Goal: Task Accomplishment & Management: Manage account settings

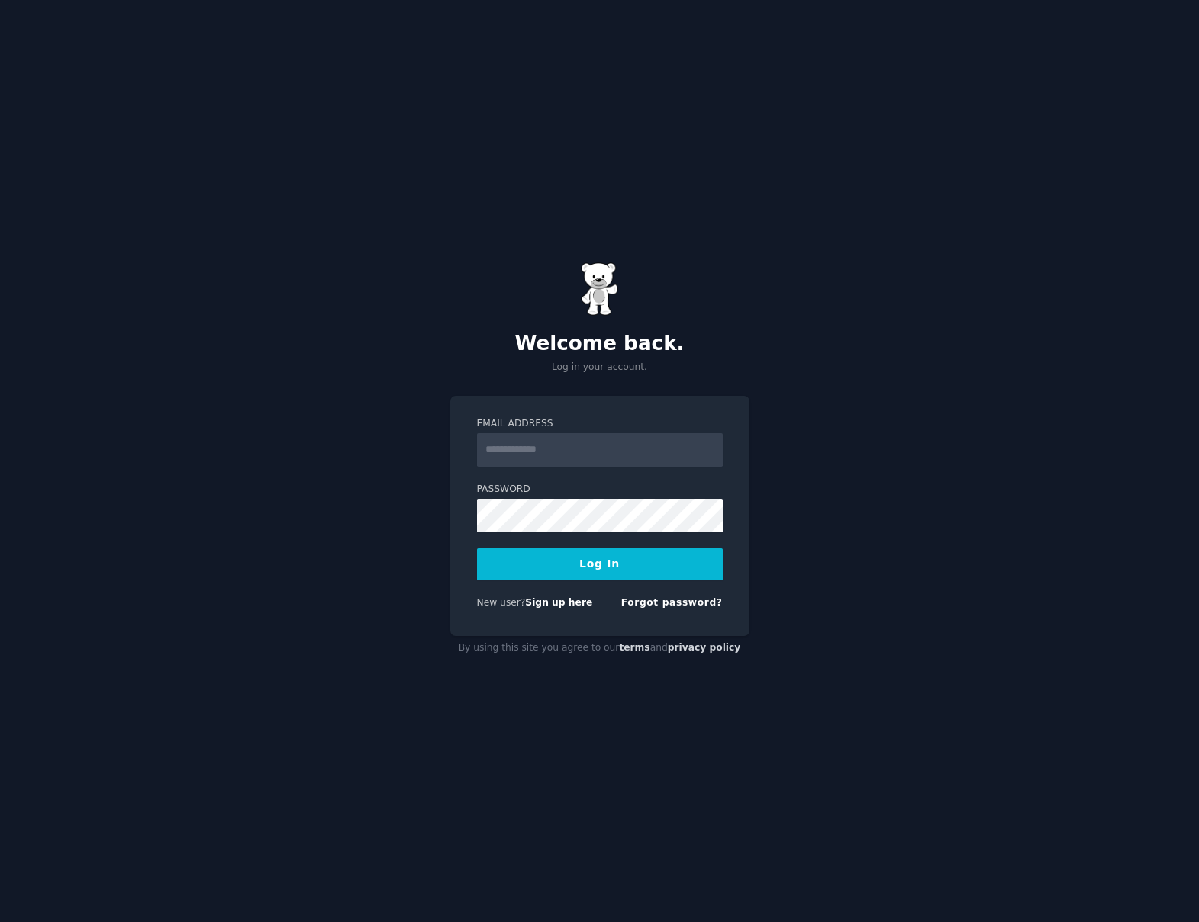
click at [545, 452] on input "Email Address" at bounding box center [600, 450] width 246 height 34
type input "**********"
click at [592, 561] on button "Log In" at bounding box center [600, 565] width 246 height 32
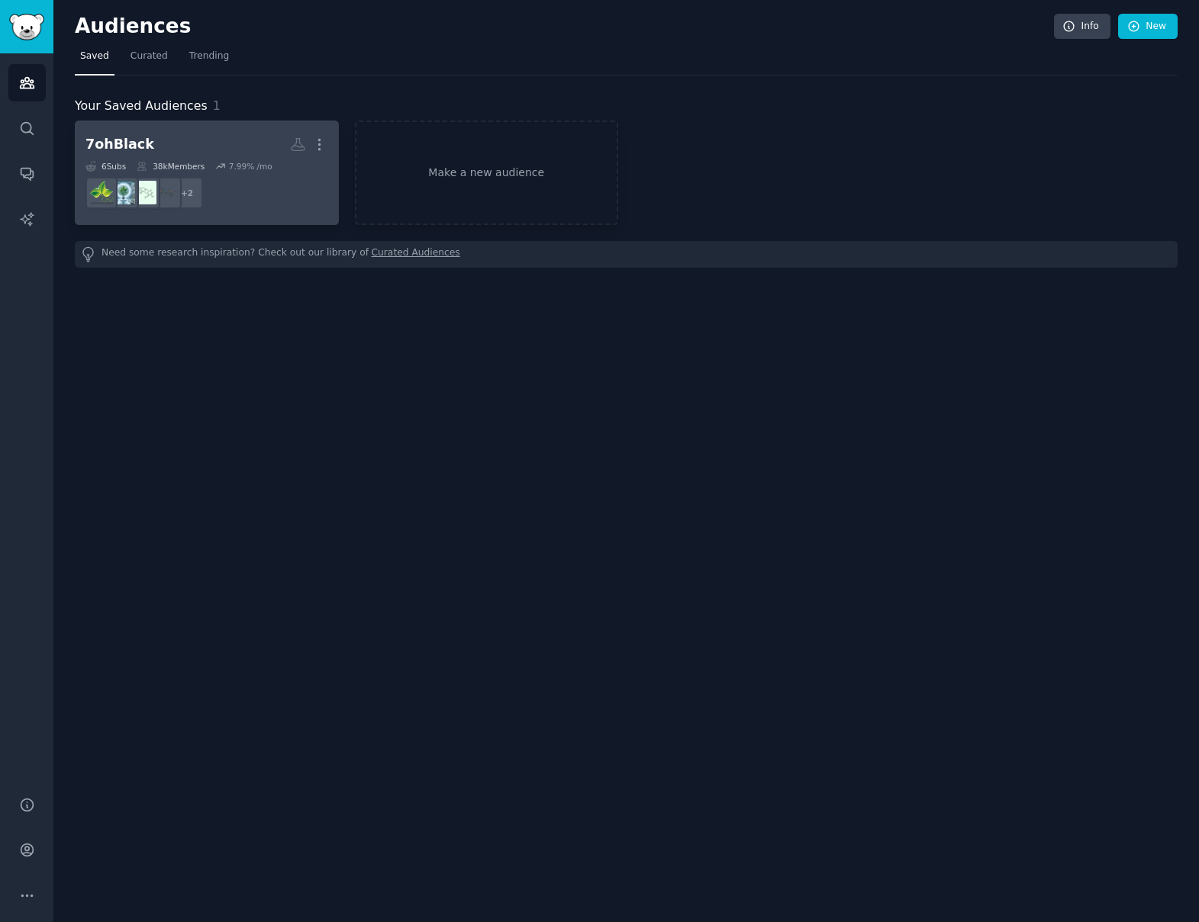
click at [223, 153] on h2 "7ohBlack More" at bounding box center [206, 144] width 243 height 27
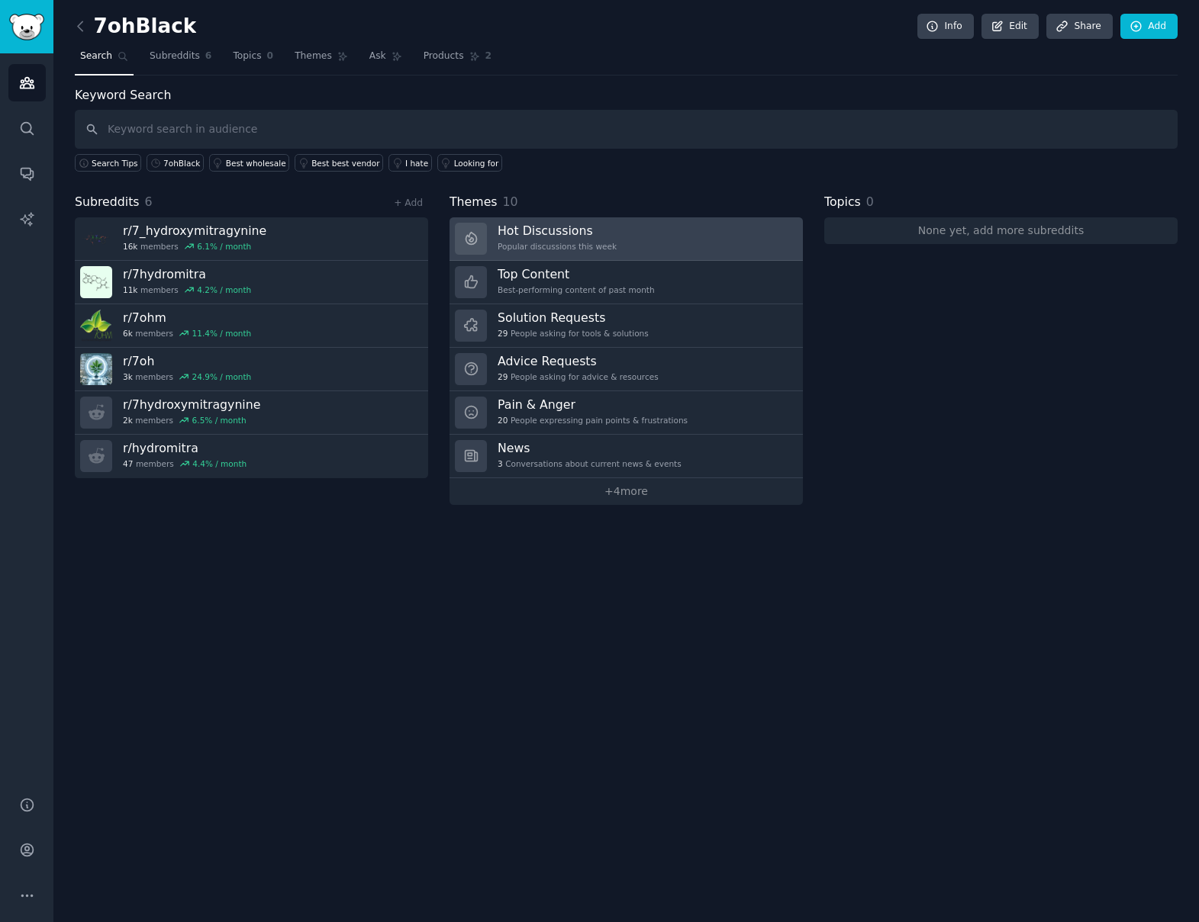
click at [562, 244] on div "Popular discussions this week" at bounding box center [556, 246] width 119 height 11
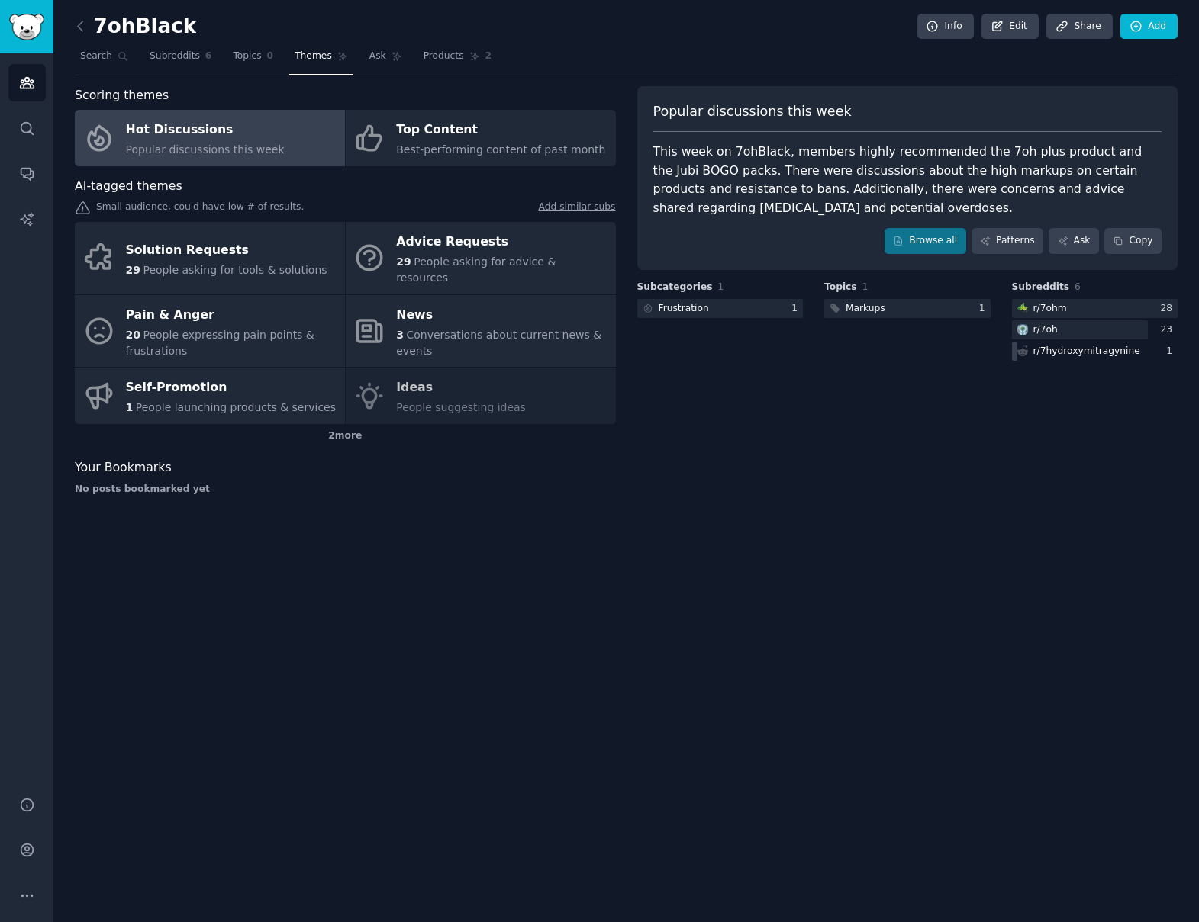
click at [1055, 357] on div "r/ 7hydroxymitragynine" at bounding box center [1086, 352] width 107 height 14
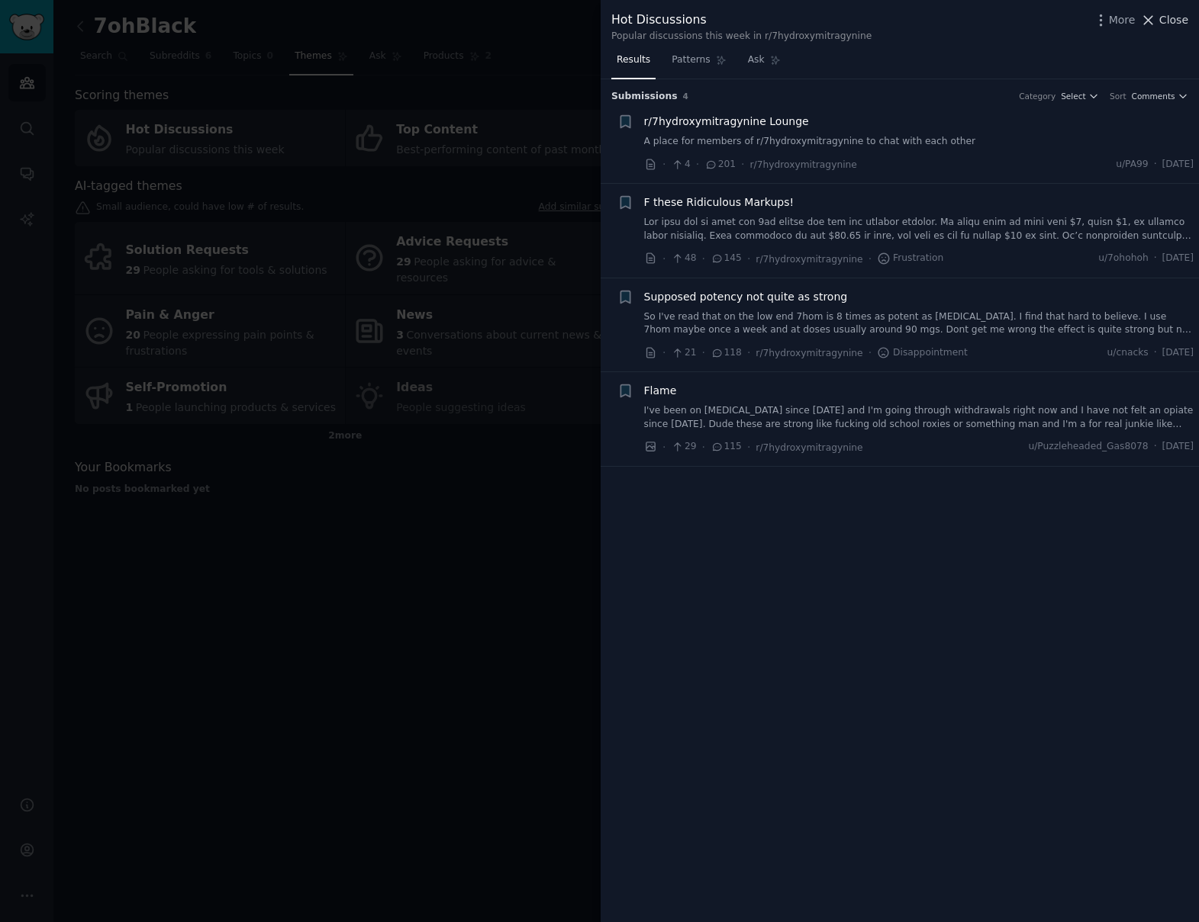
click at [1167, 13] on span "Close" at bounding box center [1173, 20] width 29 height 16
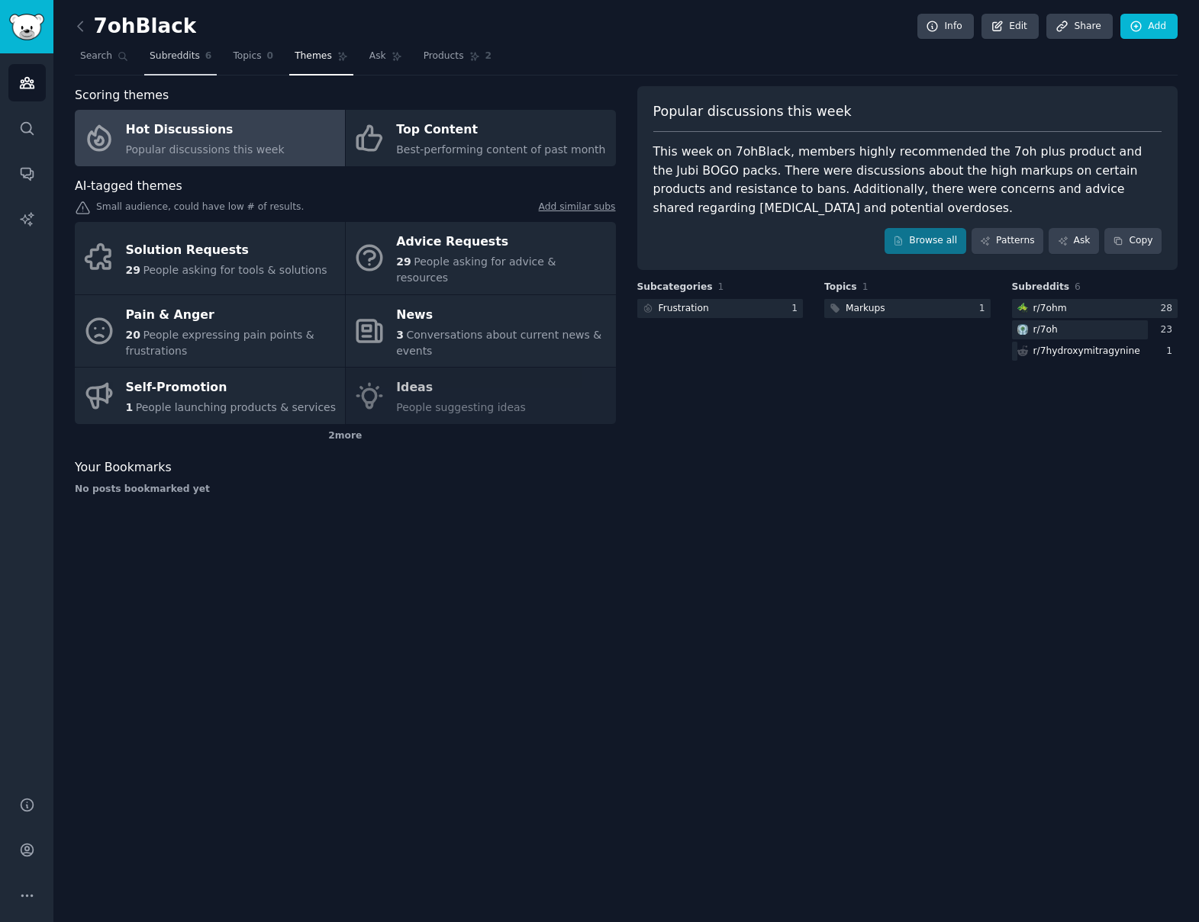
click at [189, 56] on span "Subreddits" at bounding box center [175, 57] width 50 height 14
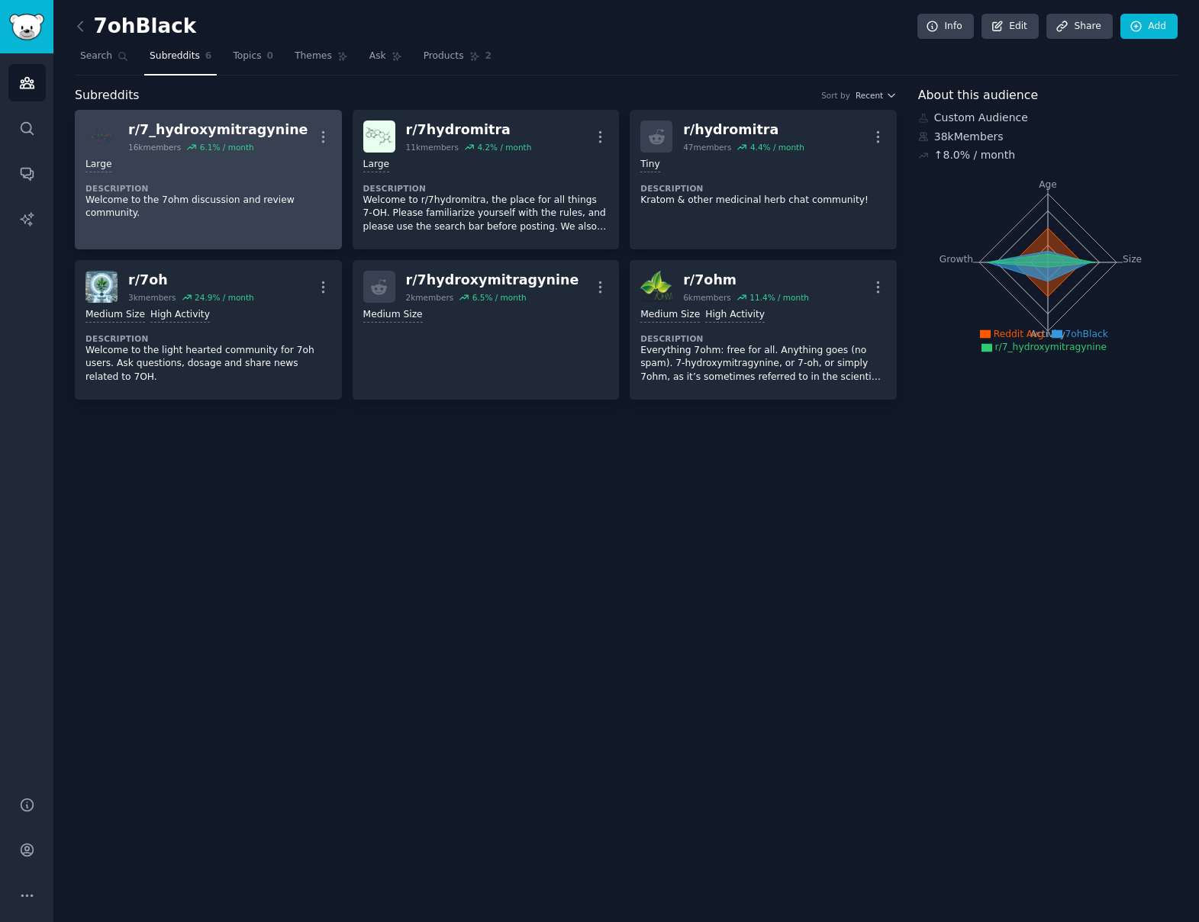
click at [227, 132] on div "r/ 7_hydroxymitragynine" at bounding box center [217, 130] width 179 height 19
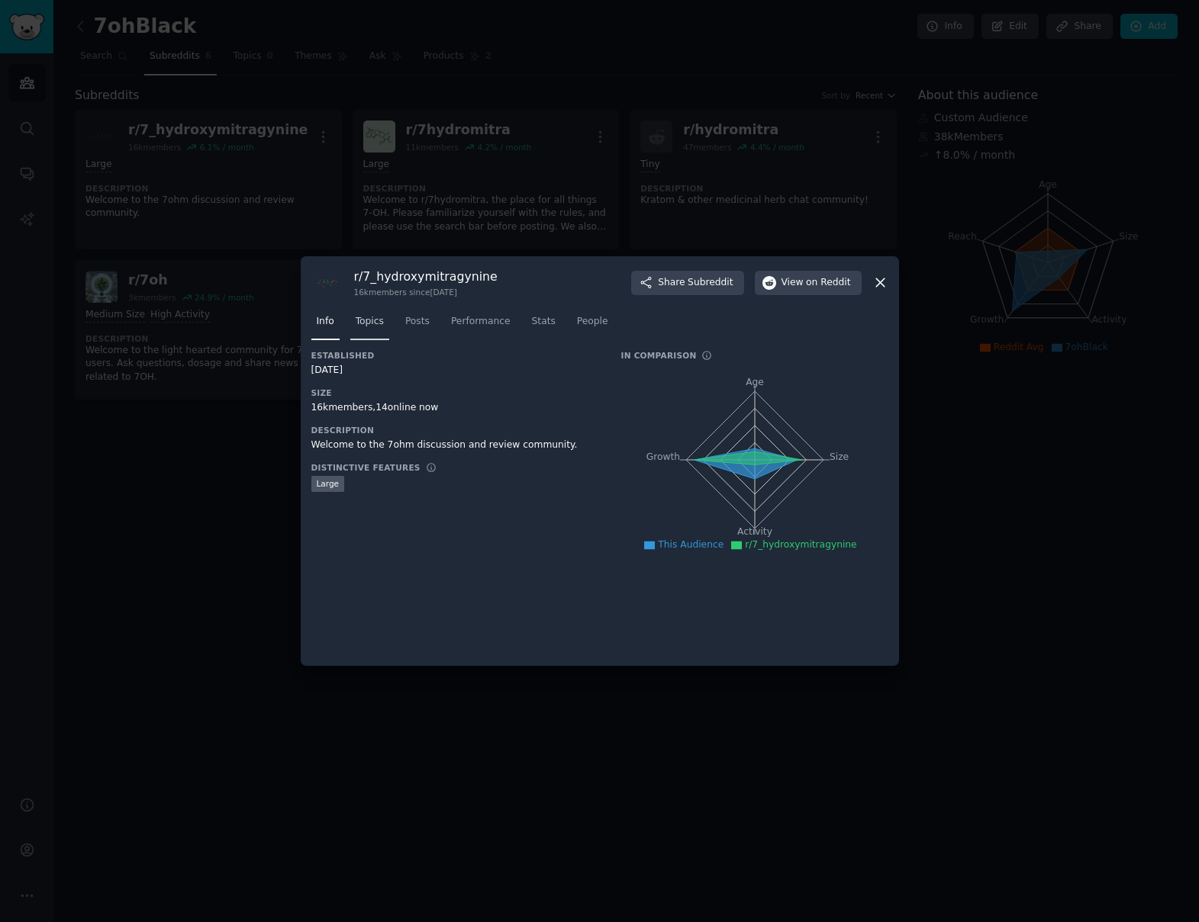
click at [374, 321] on span "Topics" at bounding box center [370, 322] width 28 height 14
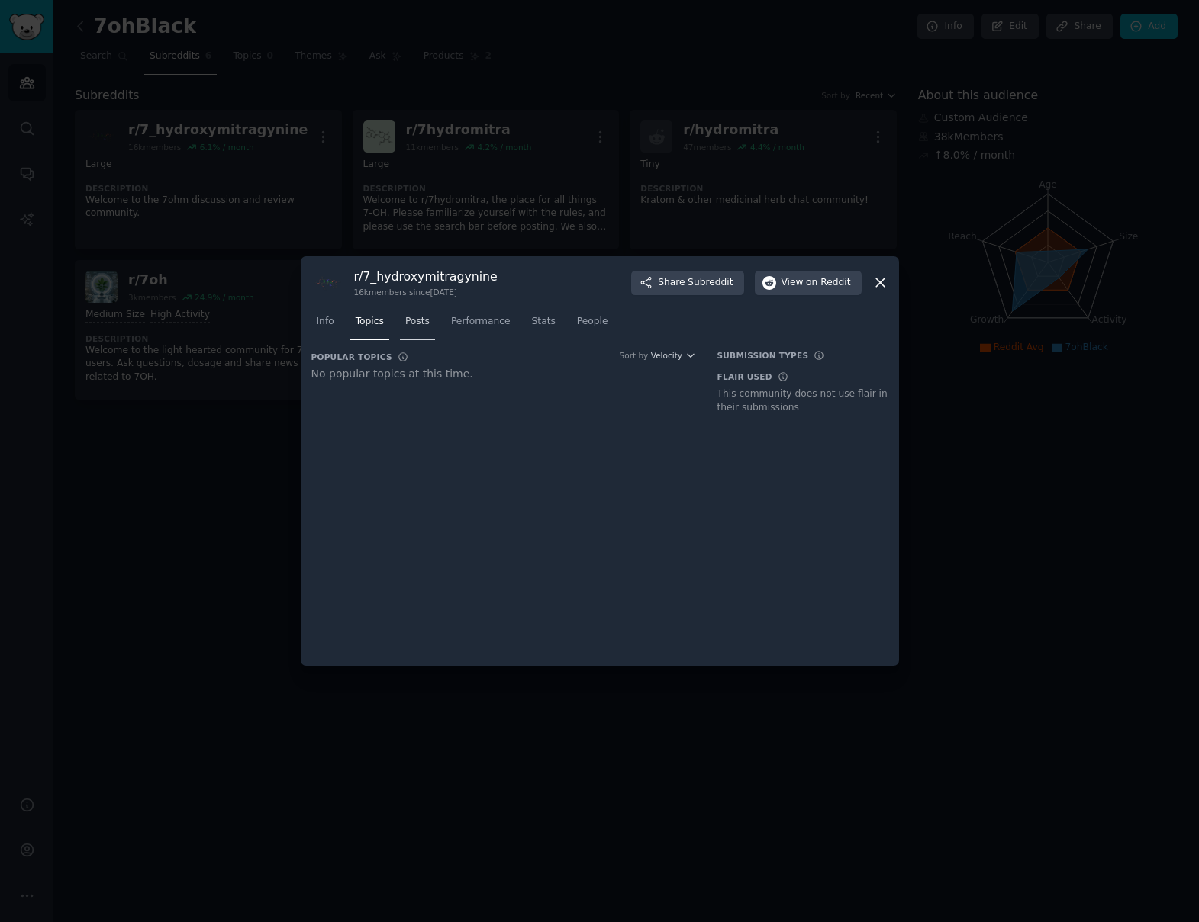
click at [420, 322] on span "Posts" at bounding box center [417, 322] width 24 height 14
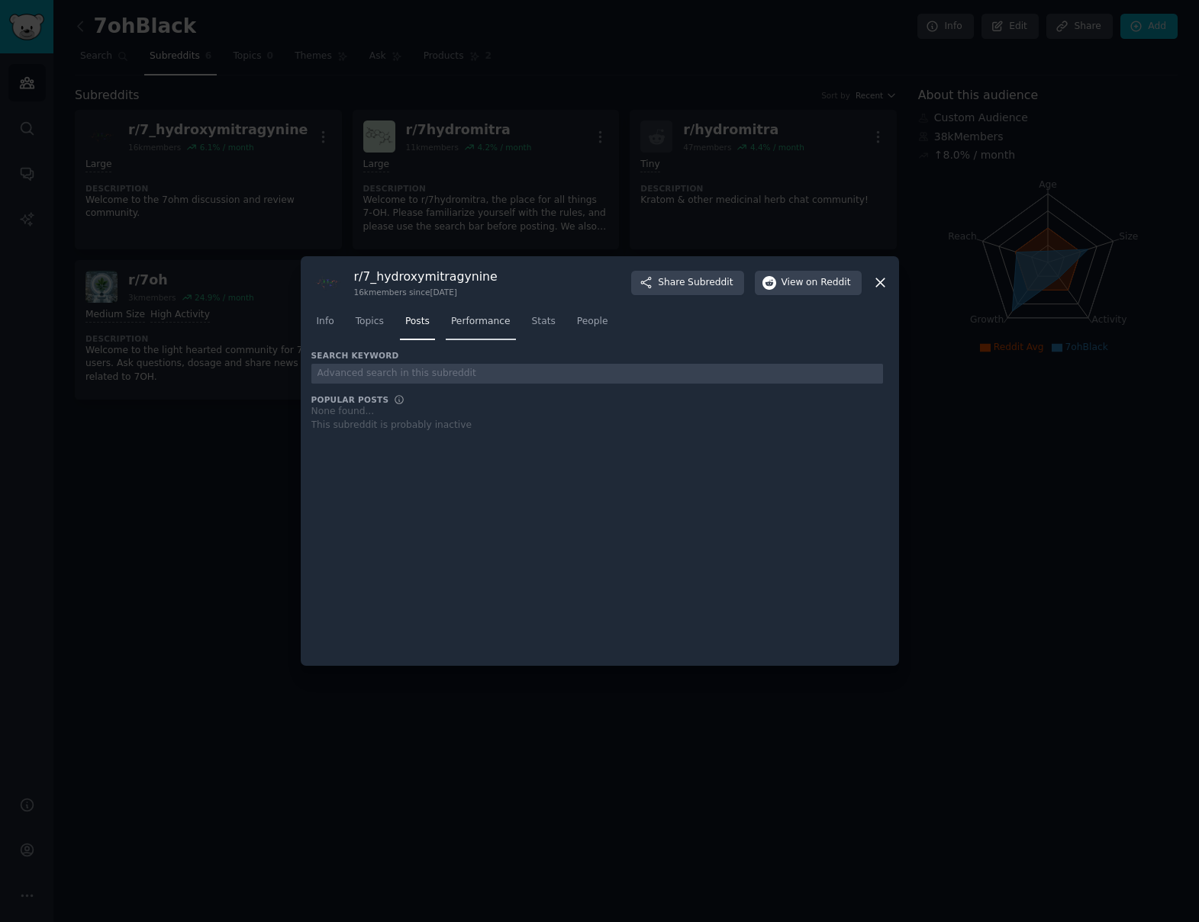
click at [477, 320] on span "Performance" at bounding box center [481, 322] width 60 height 14
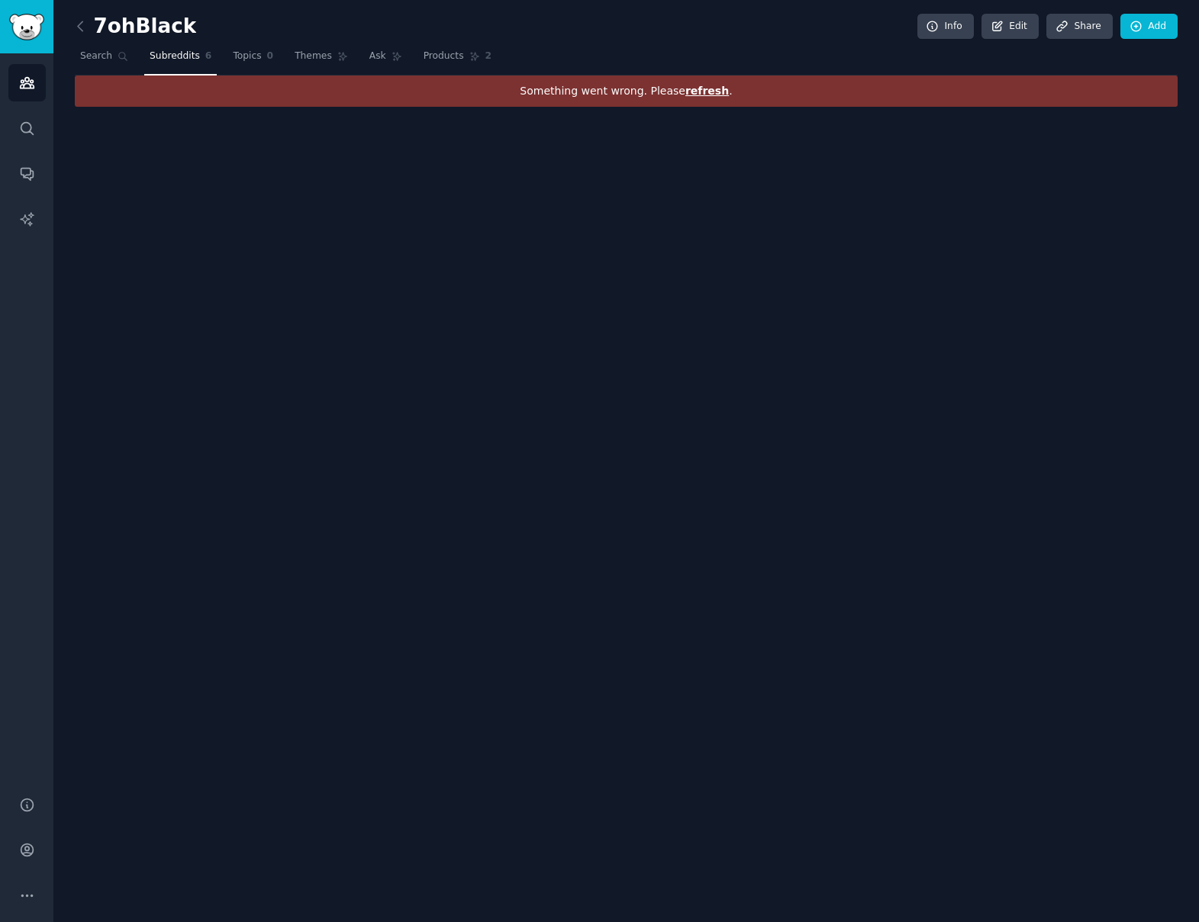
click at [698, 95] on span "refresh" at bounding box center [706, 91] width 43 height 12
click at [955, 21] on link "Info" at bounding box center [945, 27] width 56 height 26
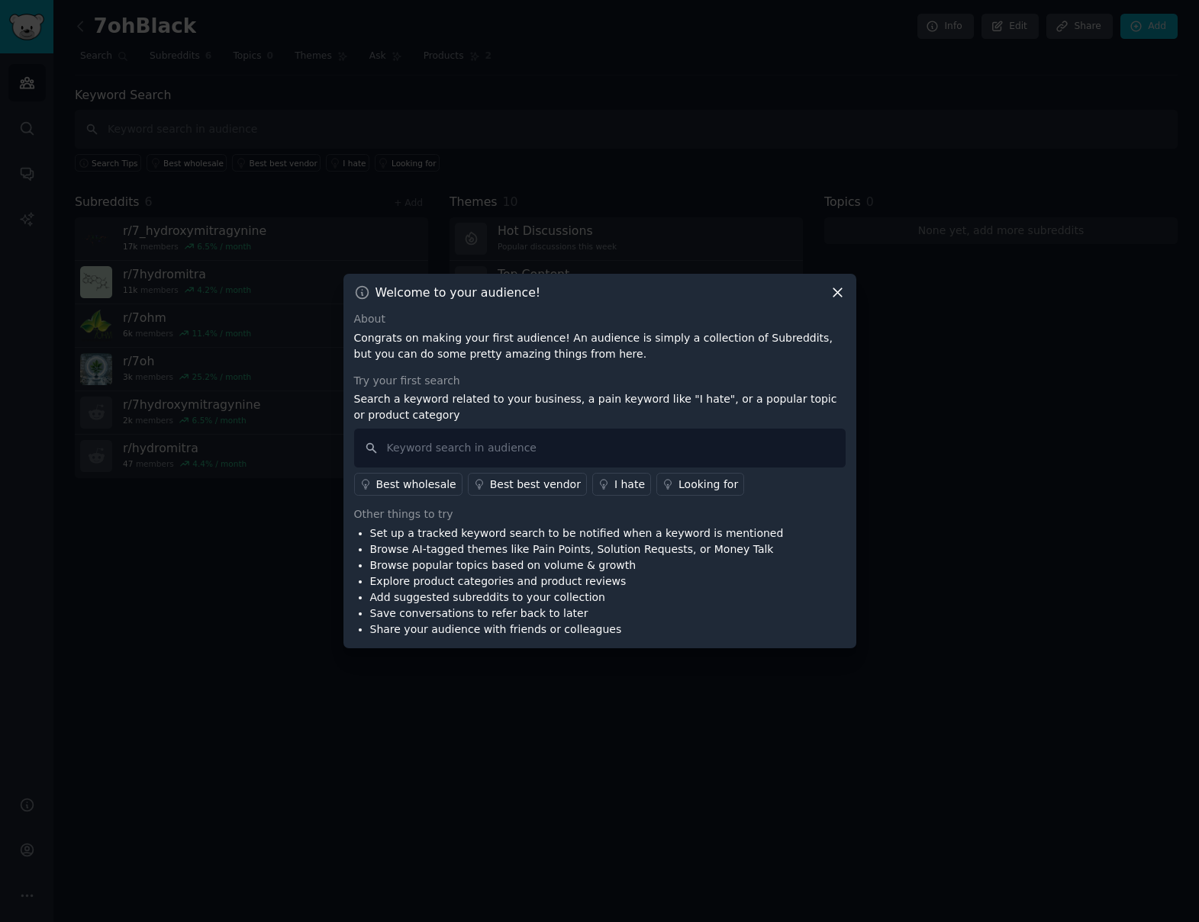
click at [841, 290] on icon at bounding box center [837, 293] width 16 height 16
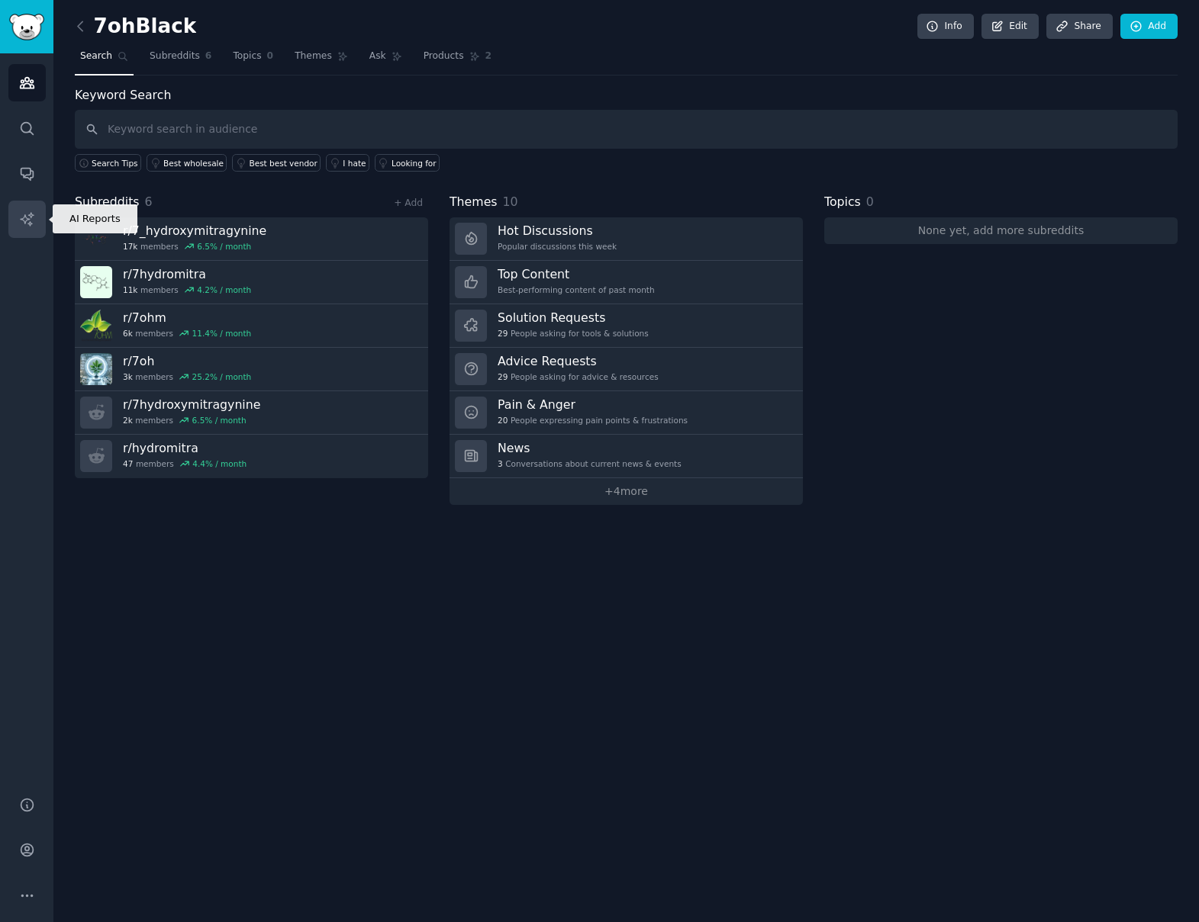
click at [25, 218] on icon "Sidebar" at bounding box center [27, 219] width 16 height 16
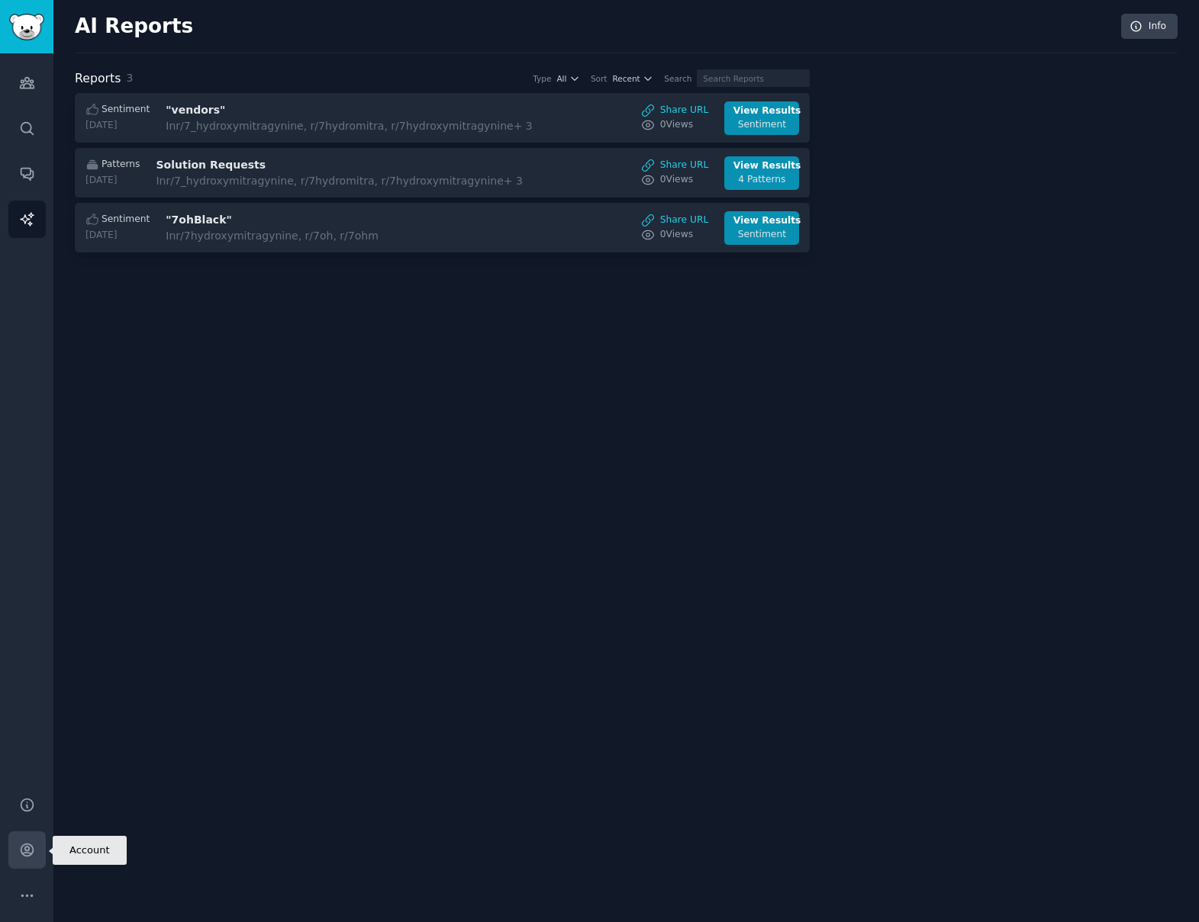
click at [24, 856] on icon "Sidebar" at bounding box center [27, 850] width 16 height 16
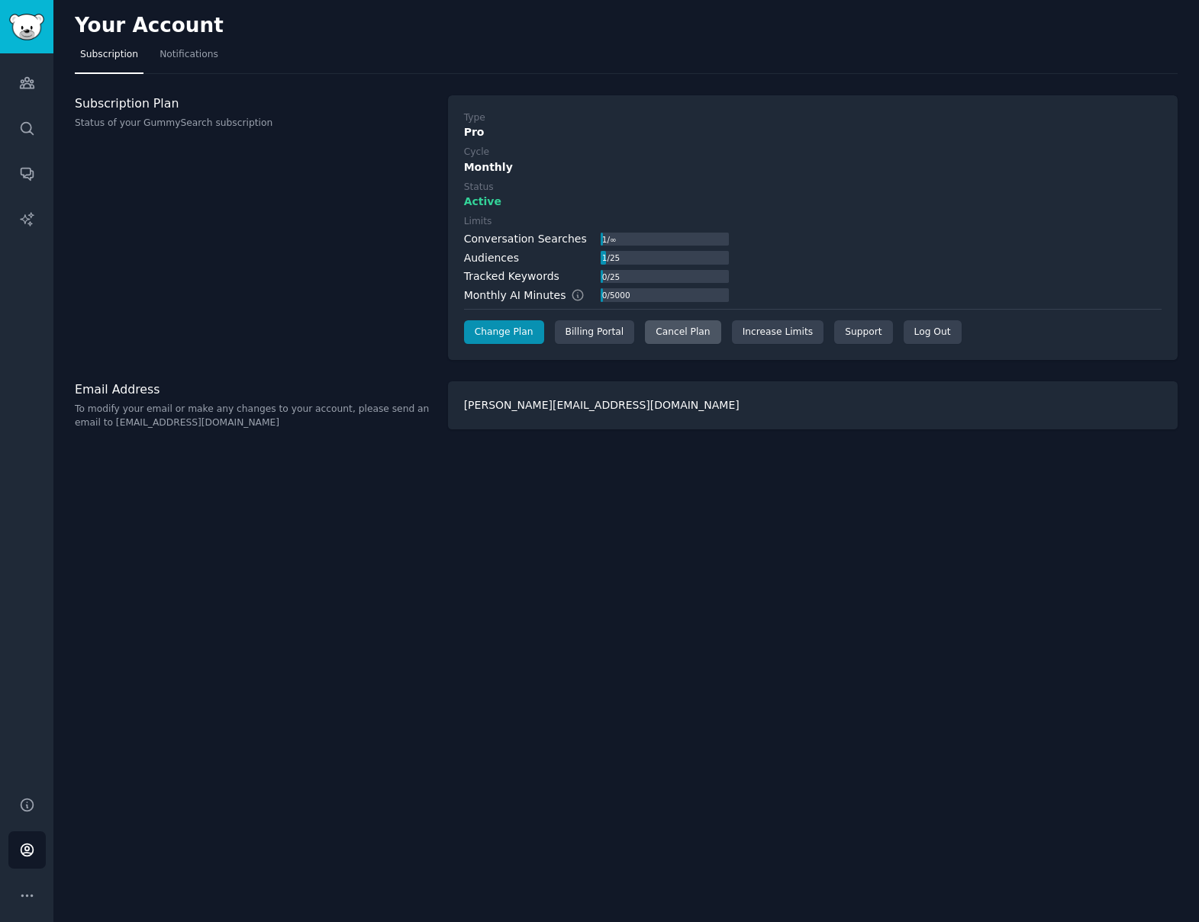
click at [678, 333] on div "Cancel Plan" at bounding box center [683, 332] width 76 height 24
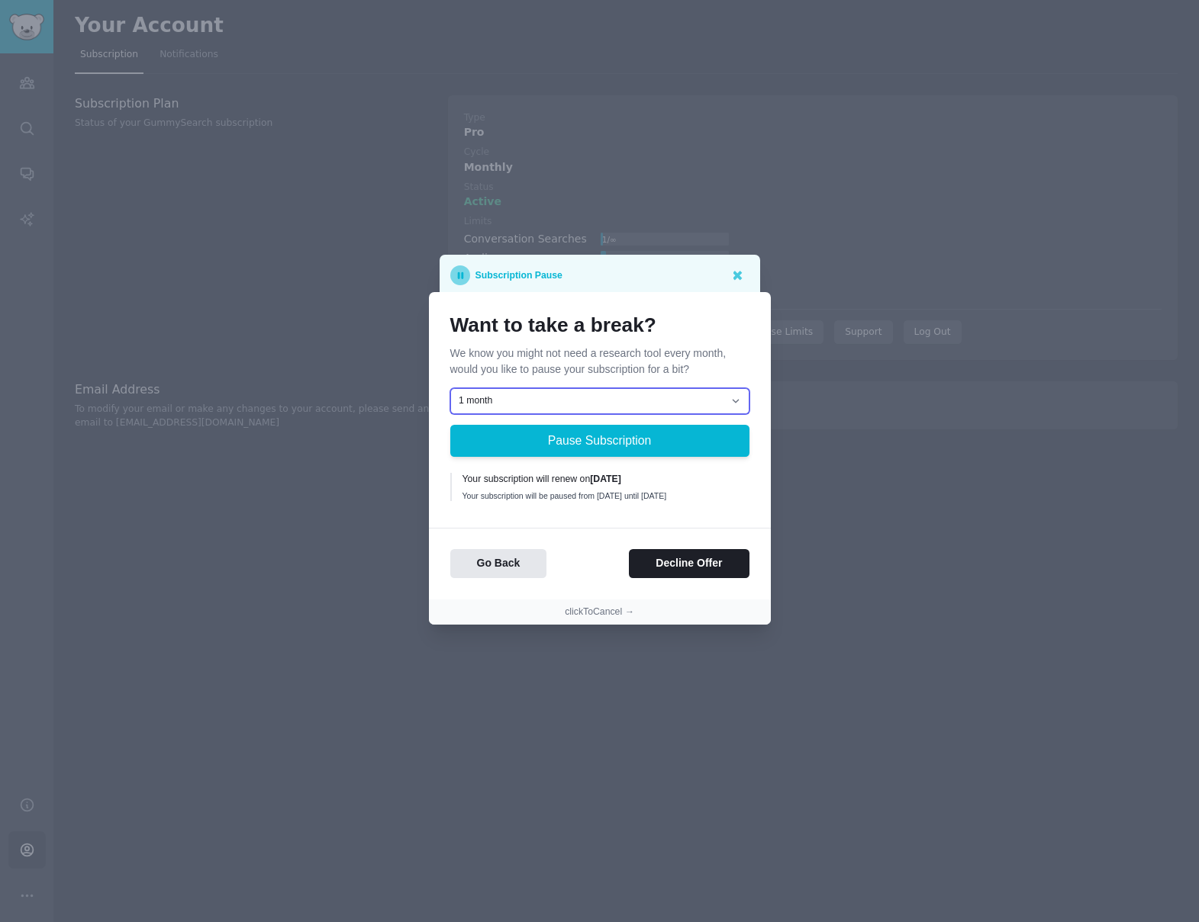
click at [654, 403] on select "1 month 2 months 3 months Choose a custom date to resume" at bounding box center [599, 401] width 299 height 26
click at [450, 388] on select "1 month 2 months 3 months Choose a custom date to resume" at bounding box center [599, 401] width 299 height 26
click at [682, 572] on button "Decline Offer" at bounding box center [689, 564] width 120 height 30
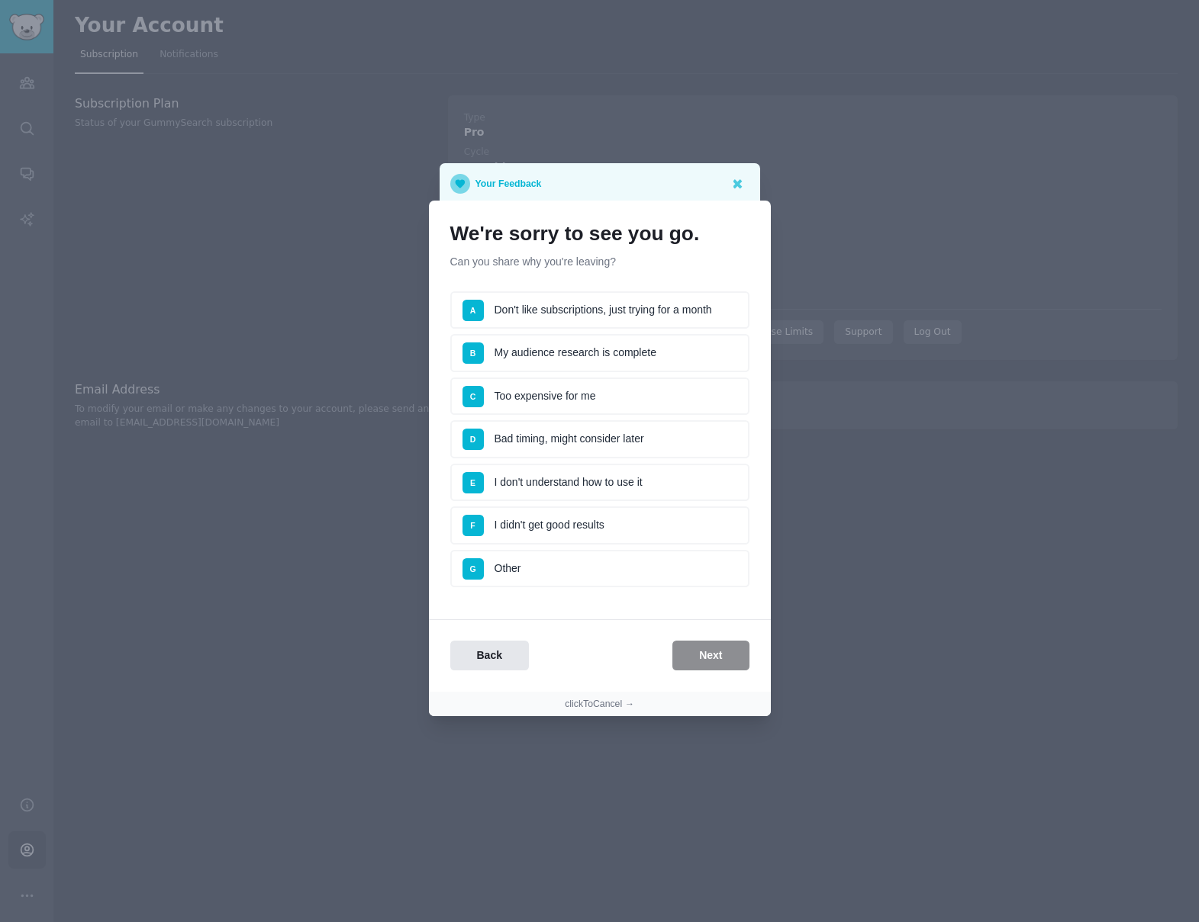
click at [565, 522] on li "F I didn't get good results" at bounding box center [599, 526] width 299 height 38
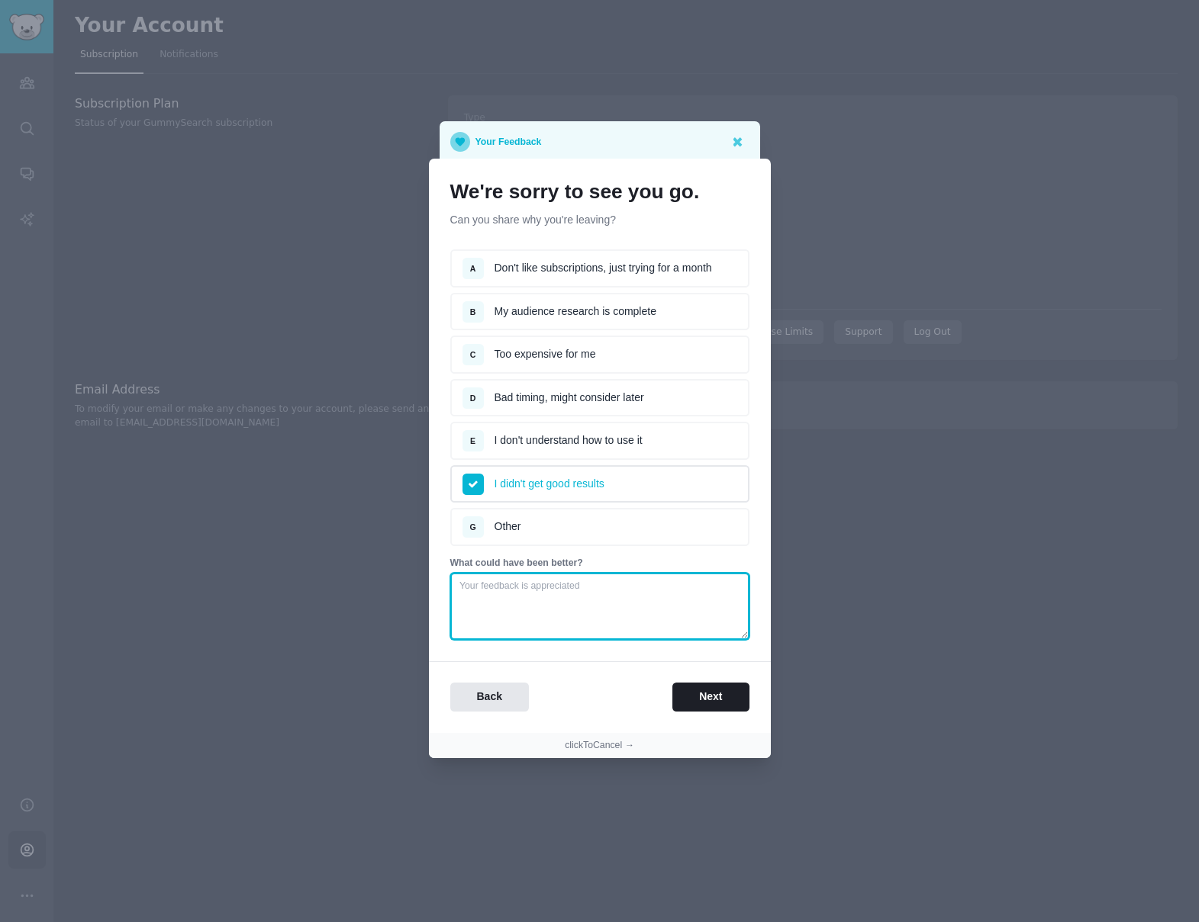
click at [585, 591] on textarea at bounding box center [599, 606] width 299 height 67
click at [636, 598] on textarea "This did not provide any value whatsoever. Especially in relation to the two la…" at bounding box center [599, 606] width 299 height 67
drag, startPoint x: 623, startPoint y: 613, endPoint x: 562, endPoint y: 613, distance: 61.8
click at [562, 613] on textarea "This did not provide any value whatsoever. Especially in relation to the two la…" at bounding box center [599, 606] width 299 height 67
paste textarea
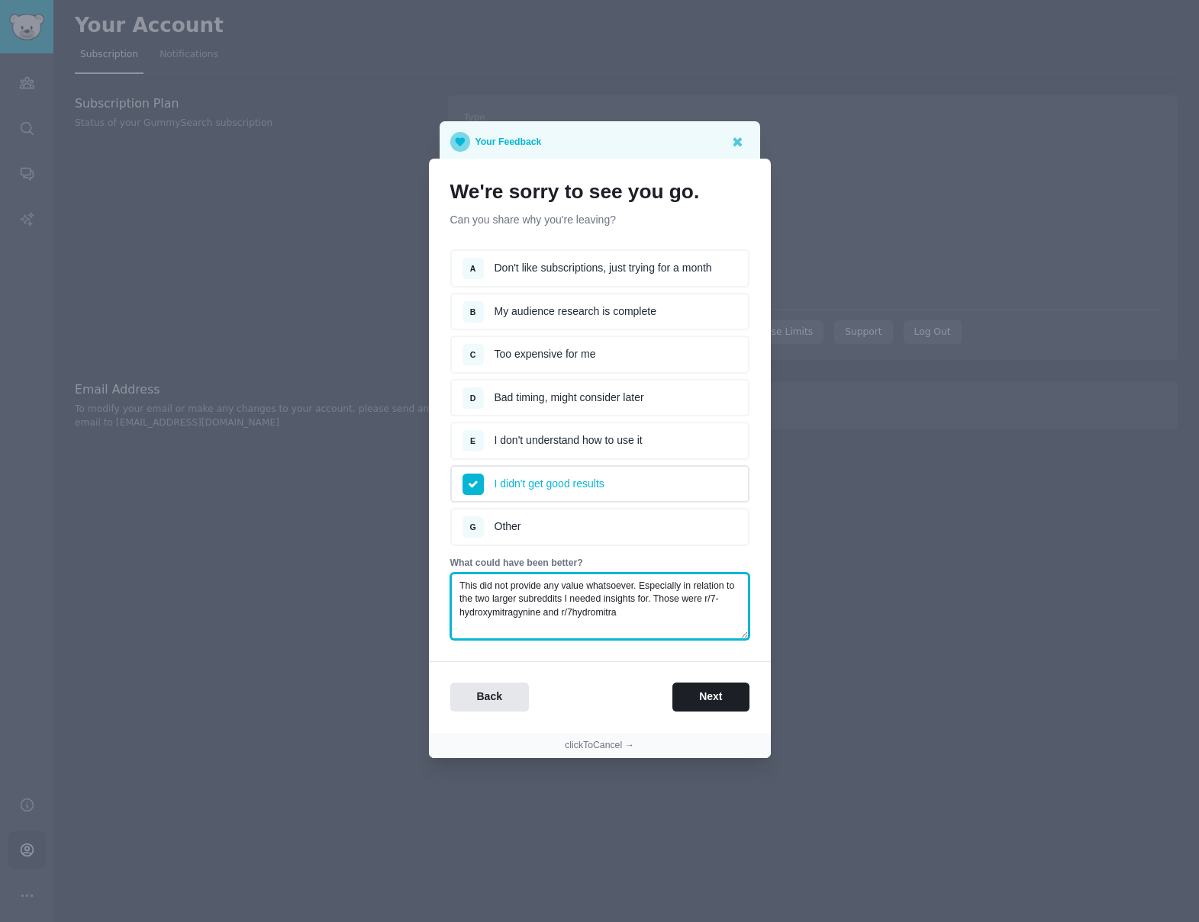
drag, startPoint x: 542, startPoint y: 614, endPoint x: 706, endPoint y: 602, distance: 164.5
click at [706, 602] on textarea "This did not provide any value whatsoever. Especially in relation to the two la…" at bounding box center [599, 606] width 299 height 67
paste textarea "_"
type textarea "This did not provide any value whatsoever. Especially in relation to the two la…"
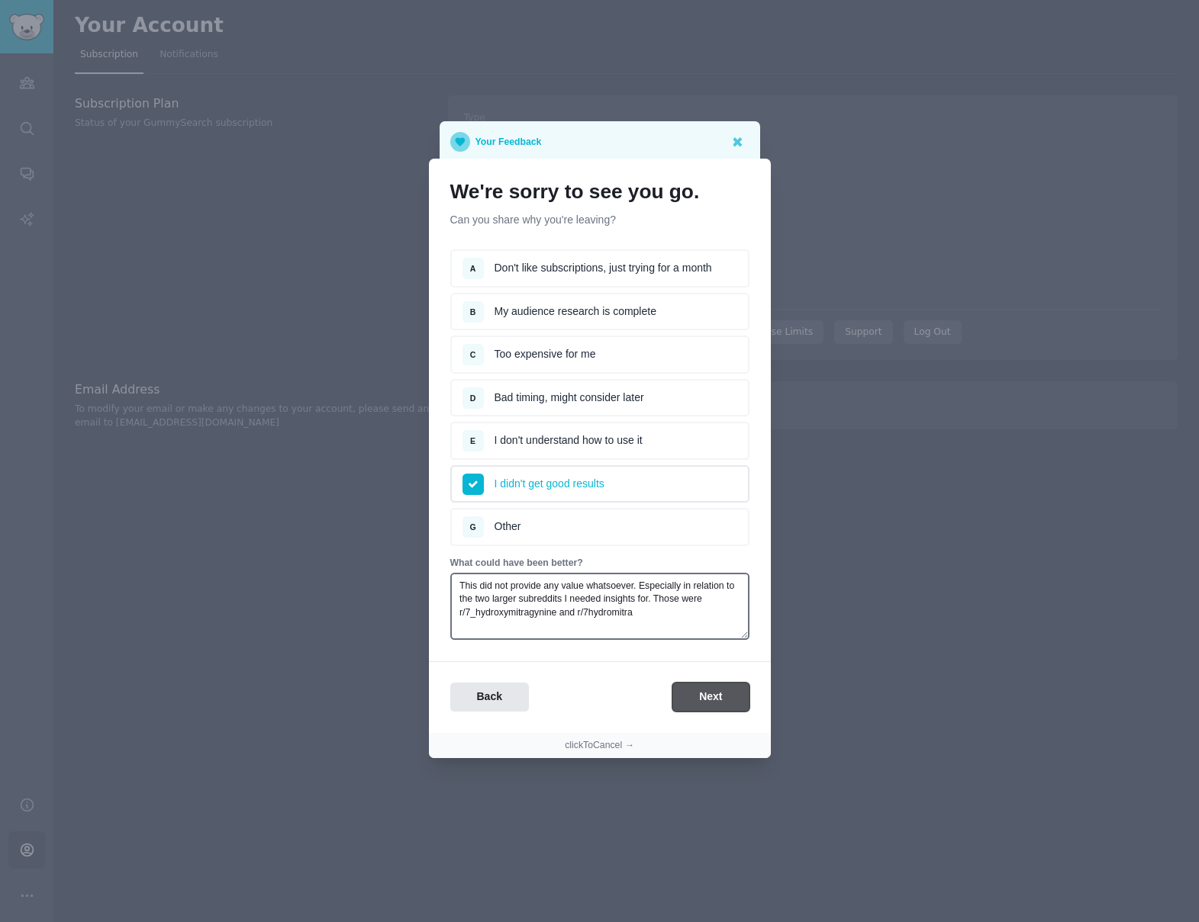
click at [715, 697] on button "Next" at bounding box center [710, 698] width 76 height 30
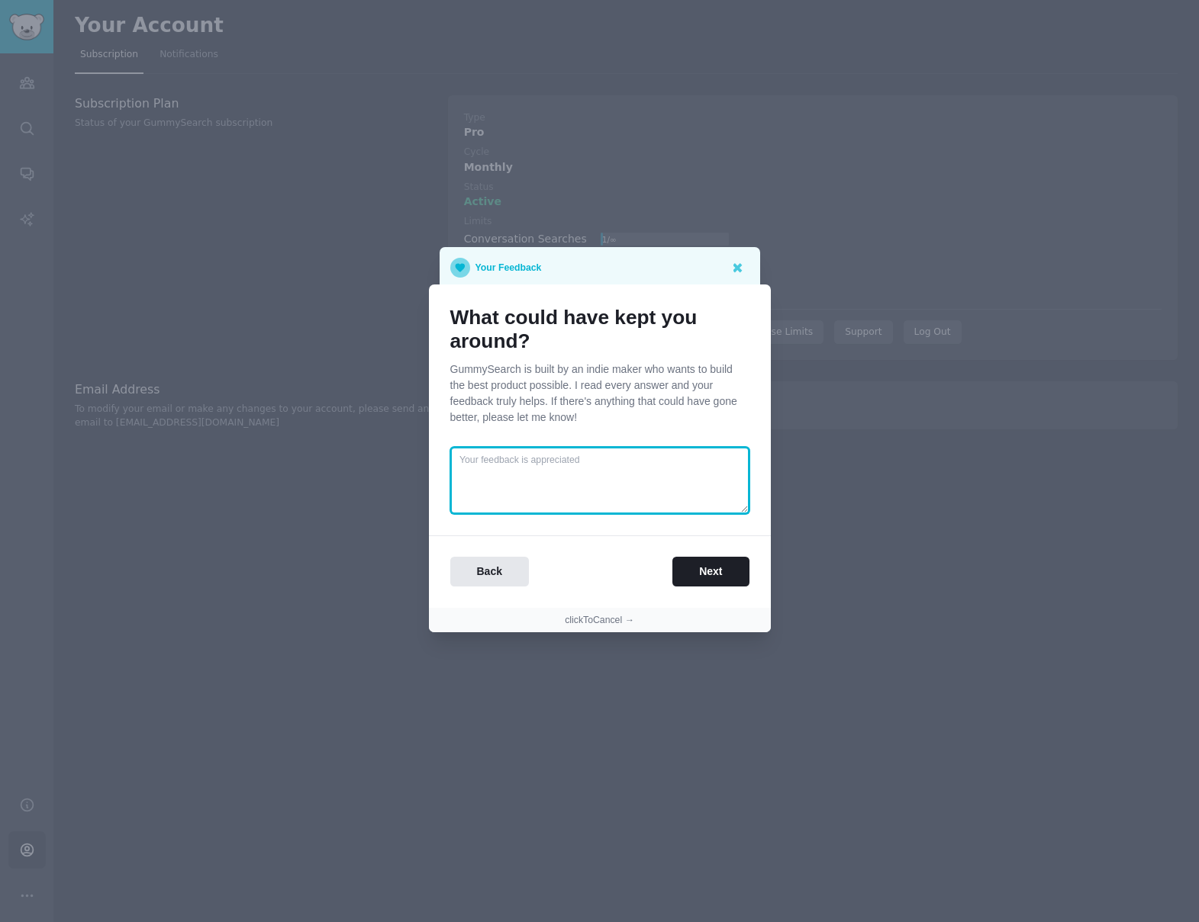
click at [604, 473] on textarea at bounding box center [599, 480] width 299 height 67
type textarea "Actual insights"
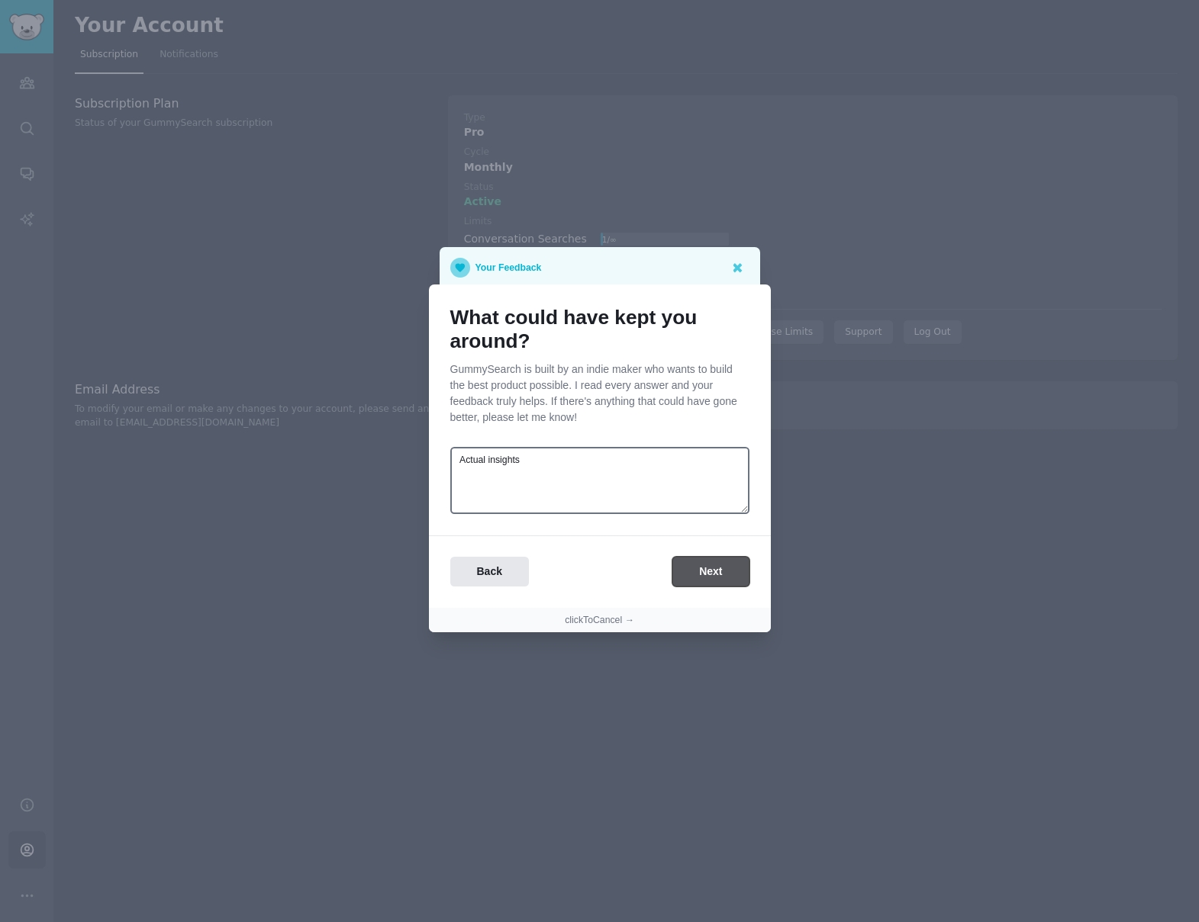
click at [719, 575] on button "Next" at bounding box center [710, 572] width 76 height 30
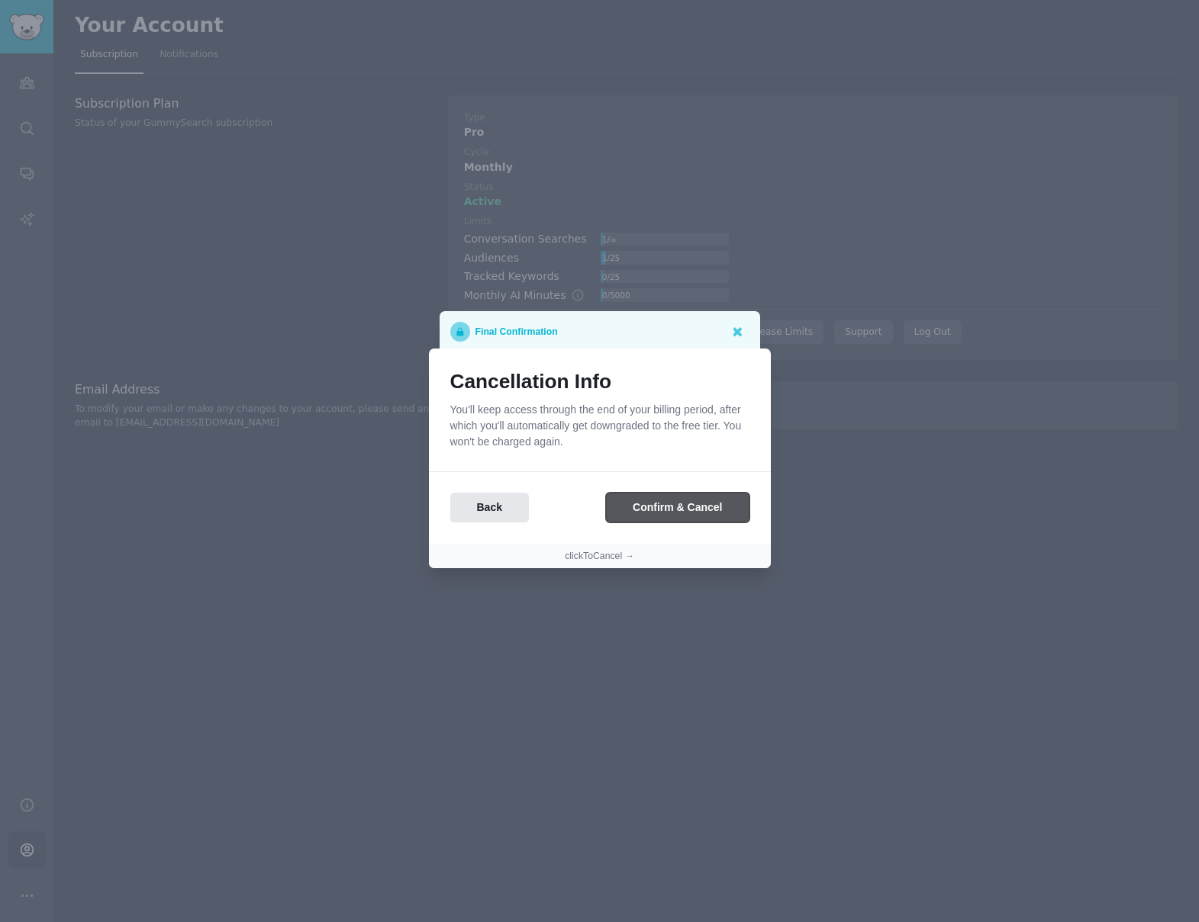
click at [676, 510] on button "Confirm & Cancel" at bounding box center [677, 508] width 143 height 30
